Goal: Transaction & Acquisition: Purchase product/service

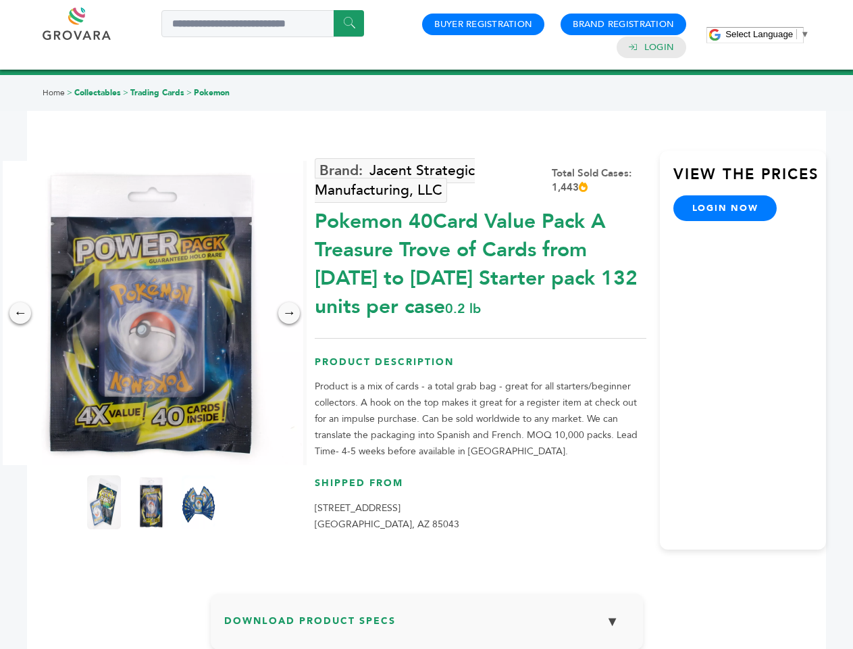
click at [768, 34] on span "Select Language" at bounding box center [760, 34] width 68 height 10
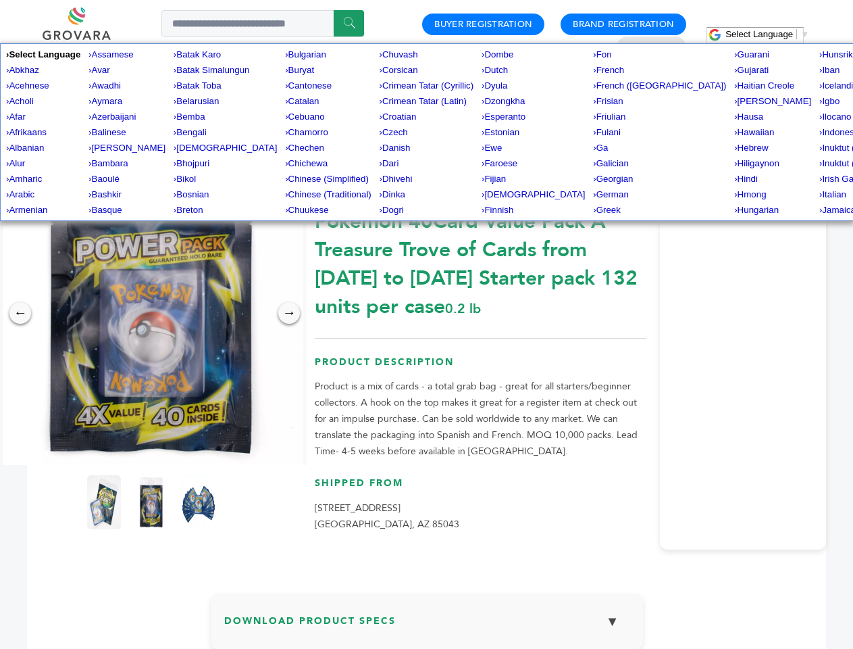
click at [151, 313] on img at bounding box center [151, 313] width 304 height 304
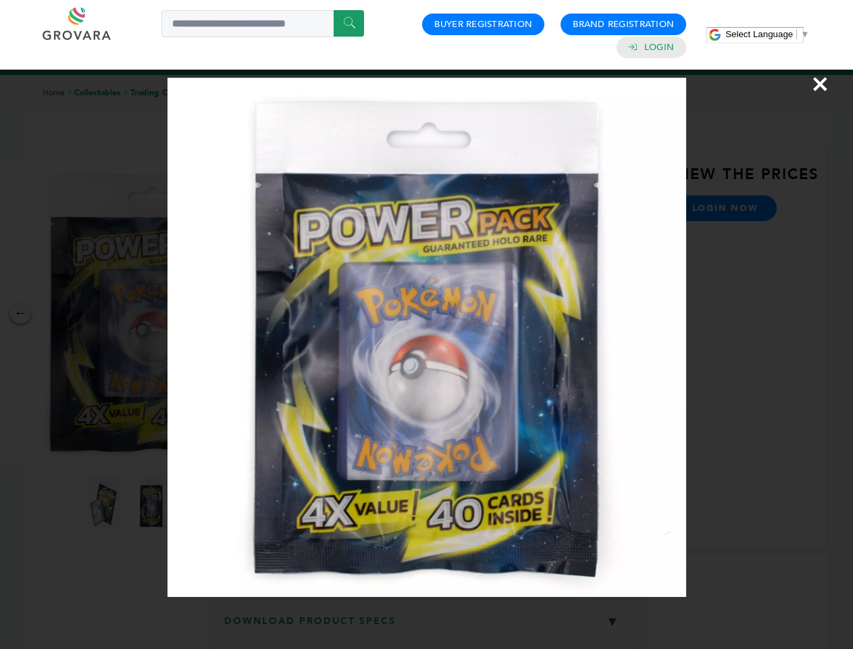
click at [20, 313] on div "×" at bounding box center [426, 324] width 853 height 649
click at [289, 313] on div "→" at bounding box center [289, 313] width 22 height 22
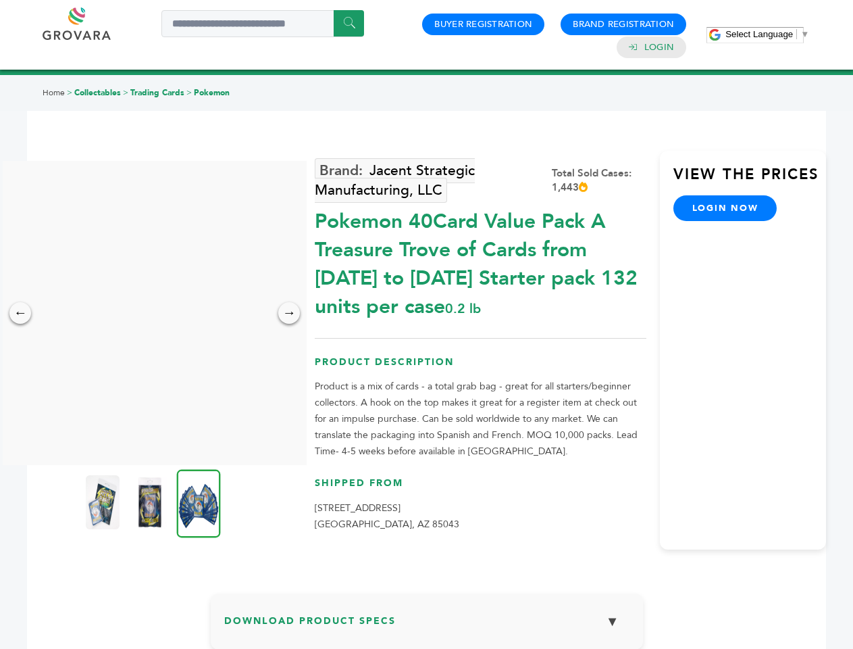
click at [104, 502] on img at bounding box center [103, 502] width 34 height 54
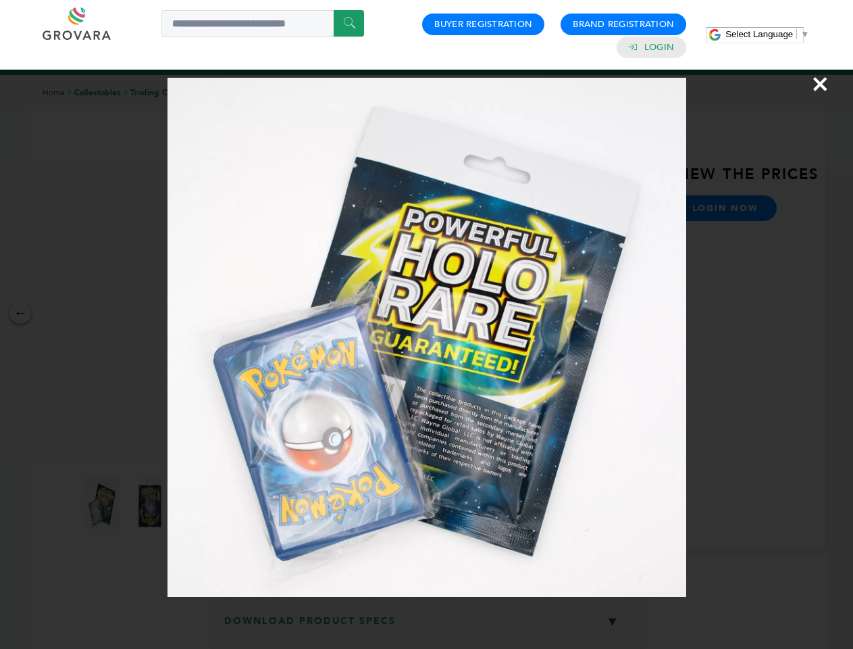
click at [151, 502] on div "×" at bounding box center [426, 324] width 853 height 649
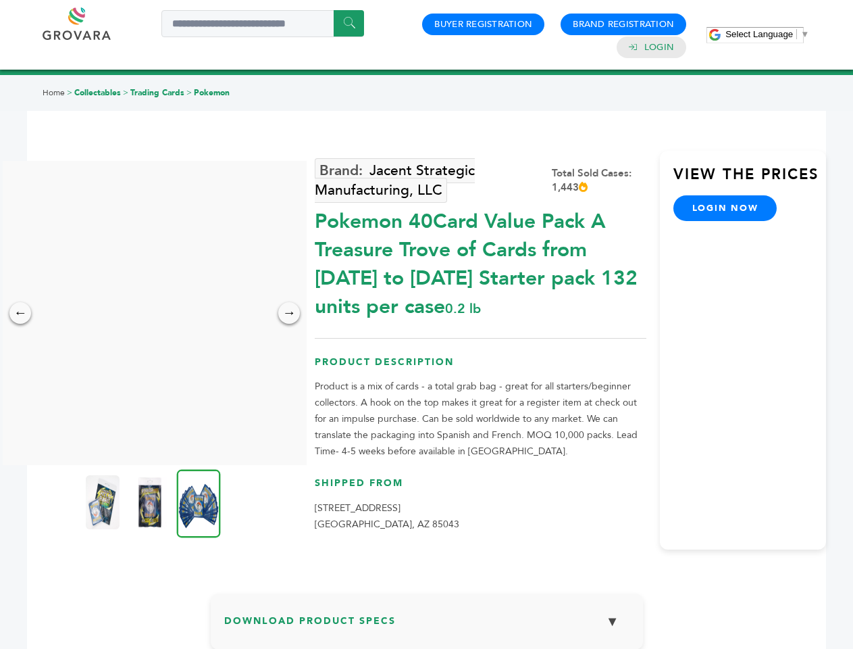
click at [199, 502] on img at bounding box center [199, 503] width 44 height 68
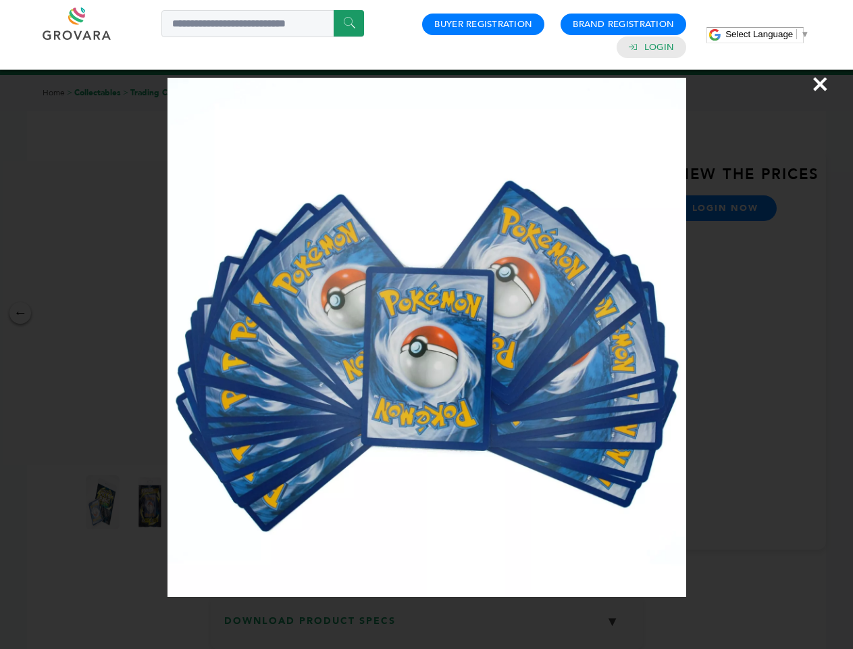
click at [427, 626] on div "×" at bounding box center [426, 324] width 853 height 649
